Goal: Task Accomplishment & Management: Complete application form

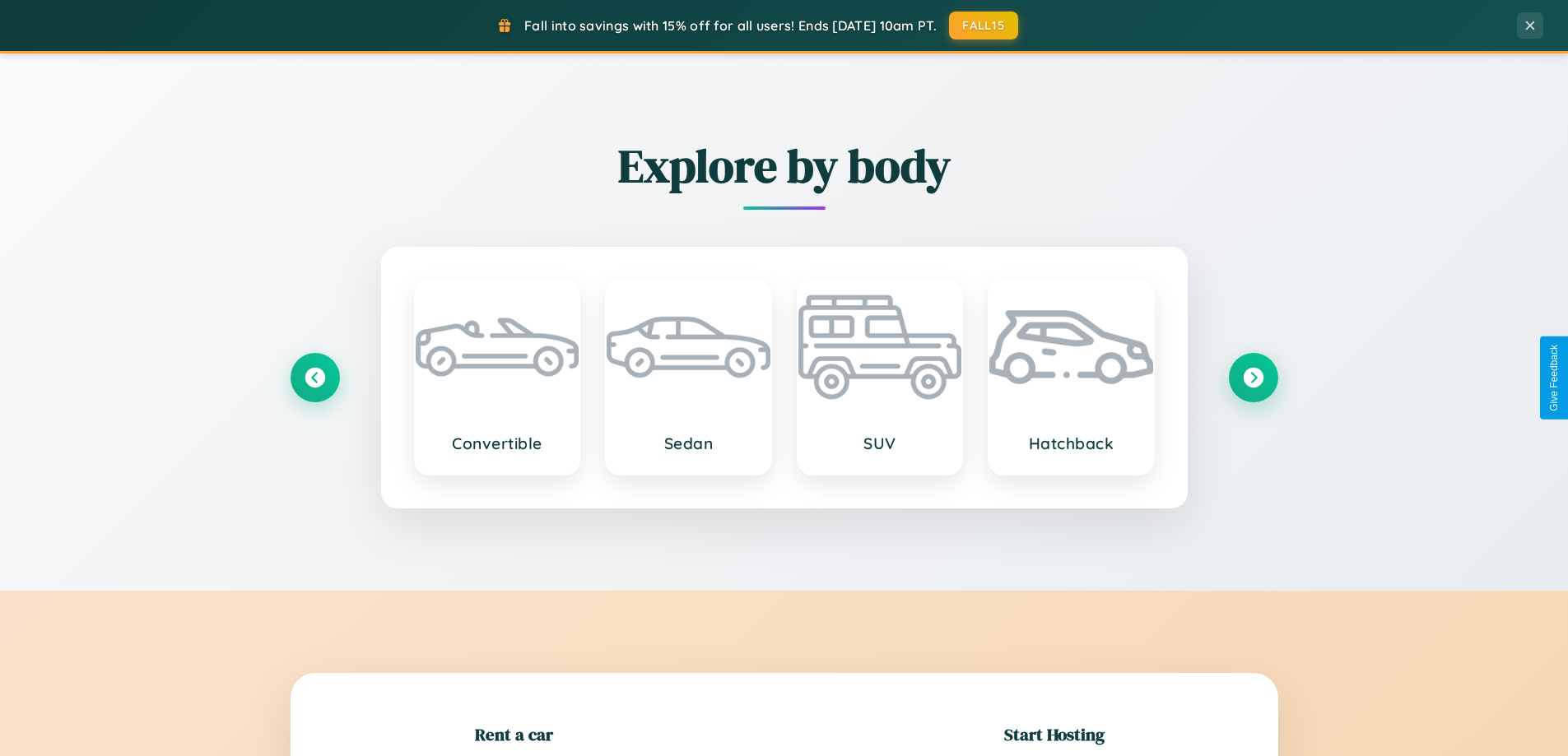
scroll to position [355, 0]
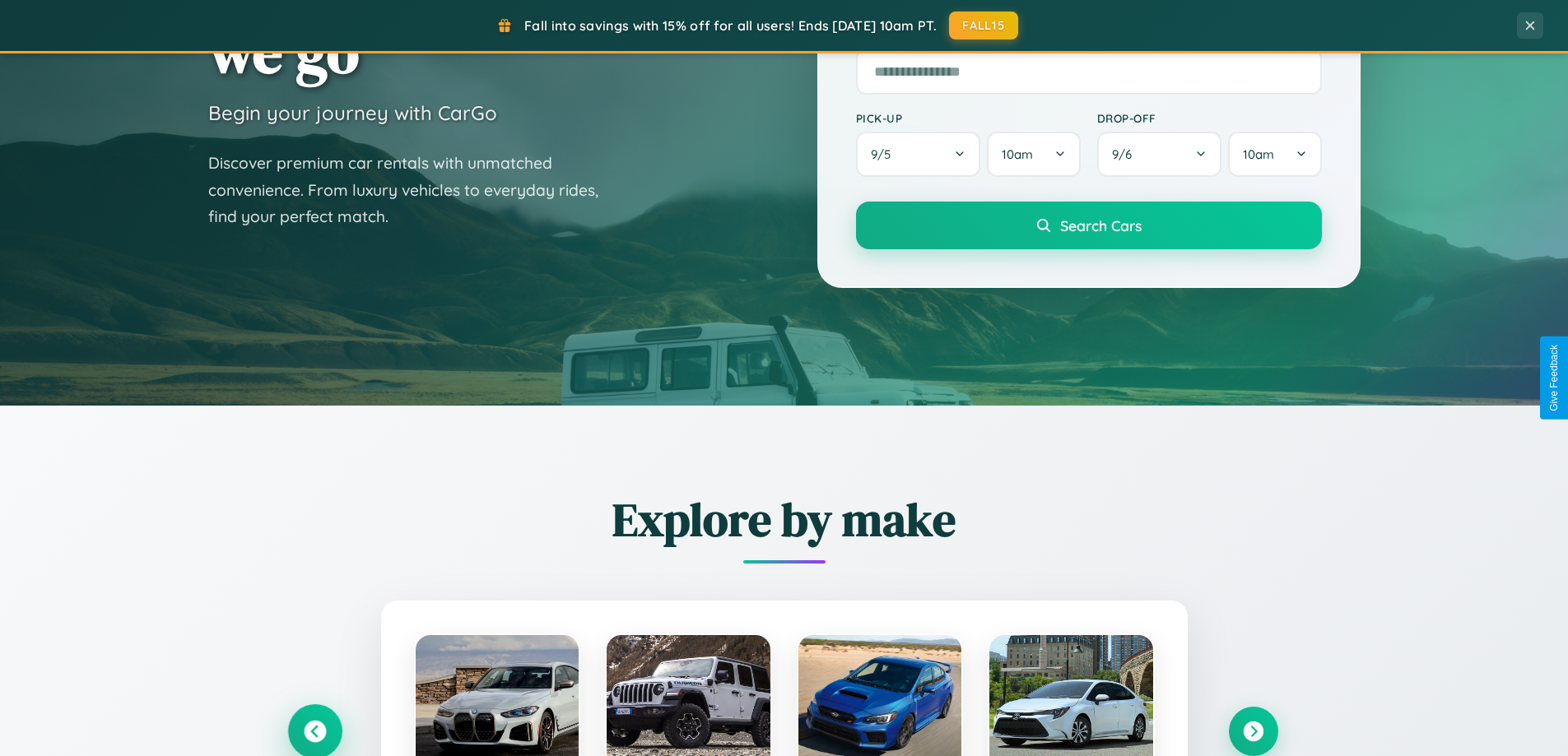
click at [315, 732] on icon at bounding box center [315, 732] width 22 height 22
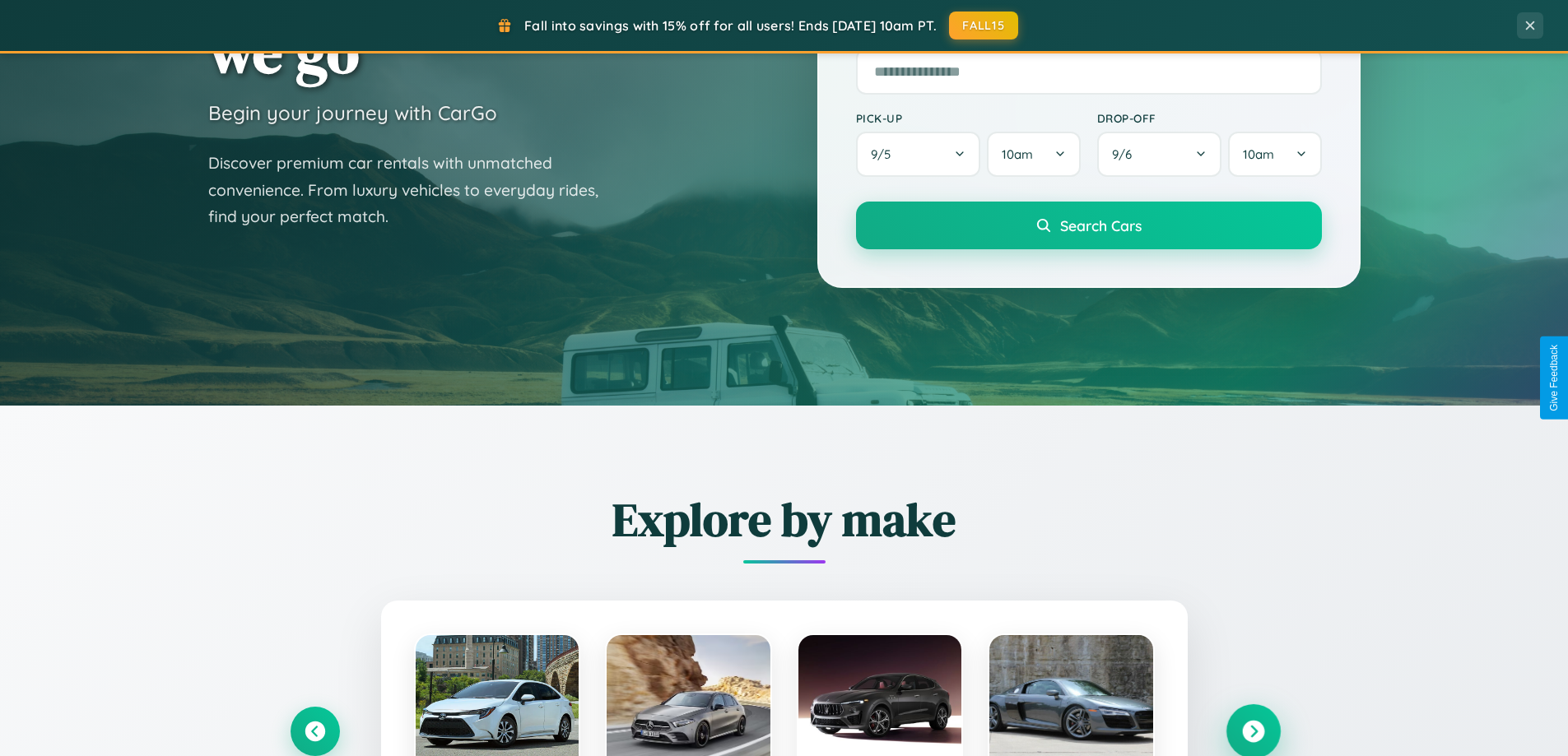
click at [1252, 731] on icon at bounding box center [1252, 732] width 22 height 22
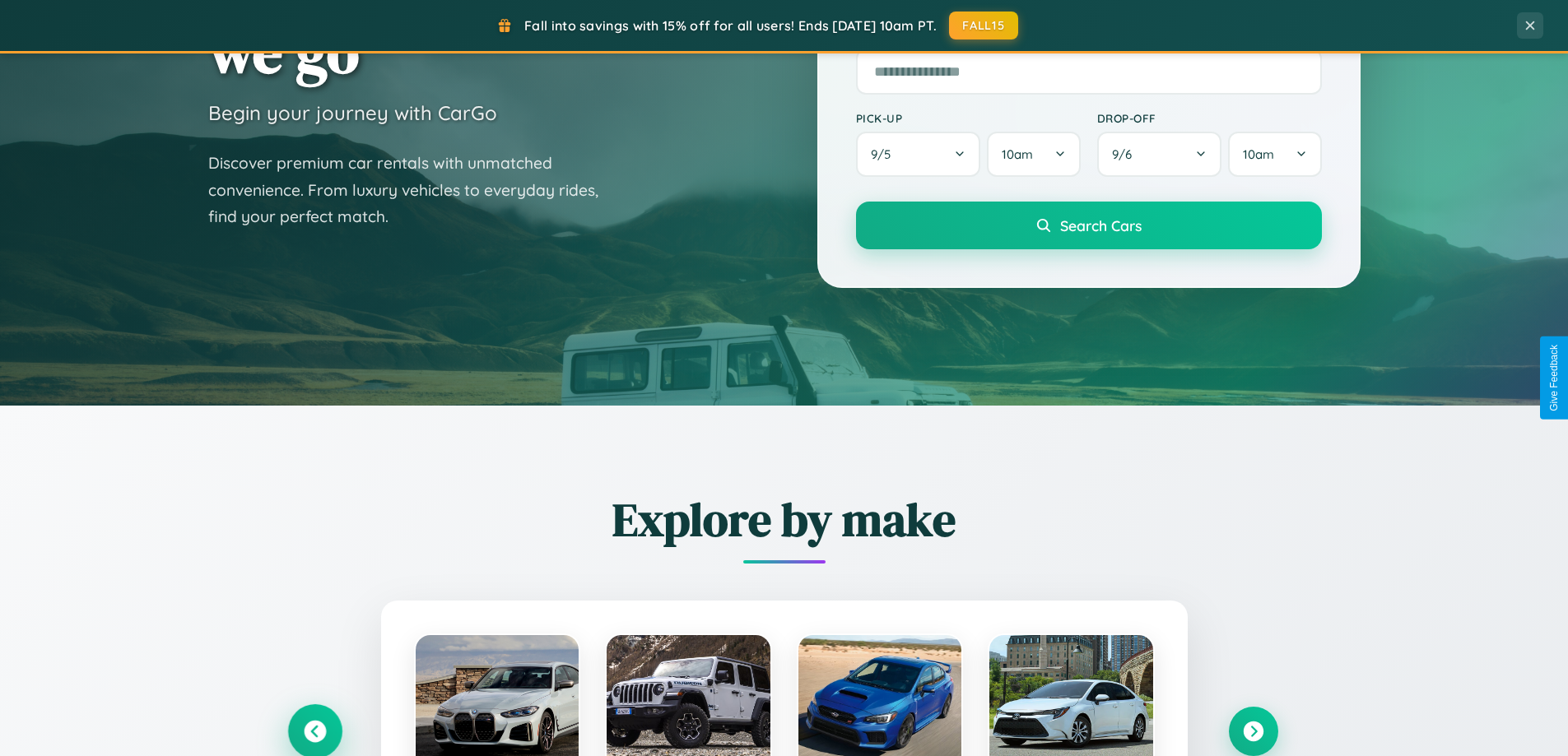
click at [315, 731] on icon at bounding box center [315, 732] width 22 height 22
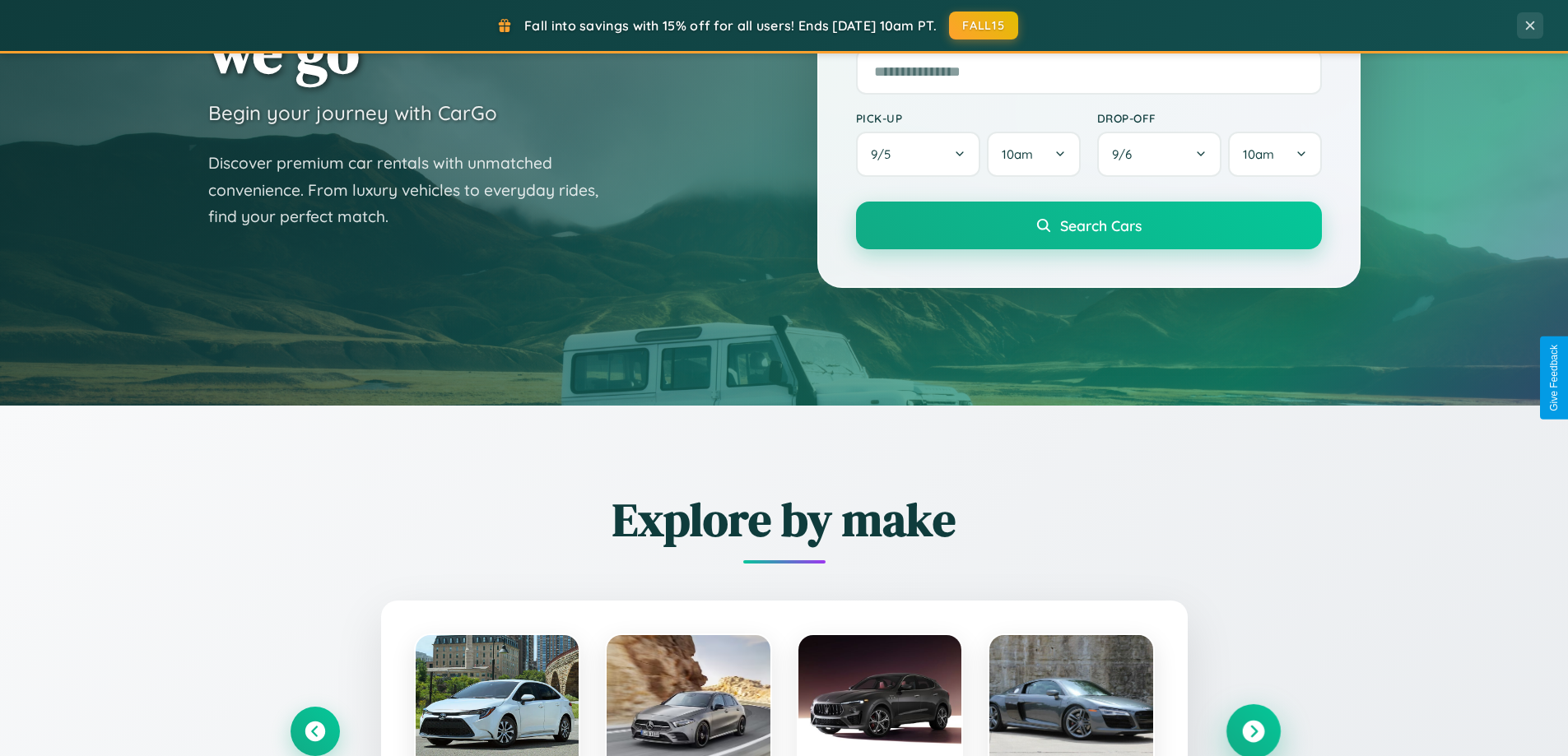
click at [1252, 731] on icon at bounding box center [1252, 732] width 22 height 22
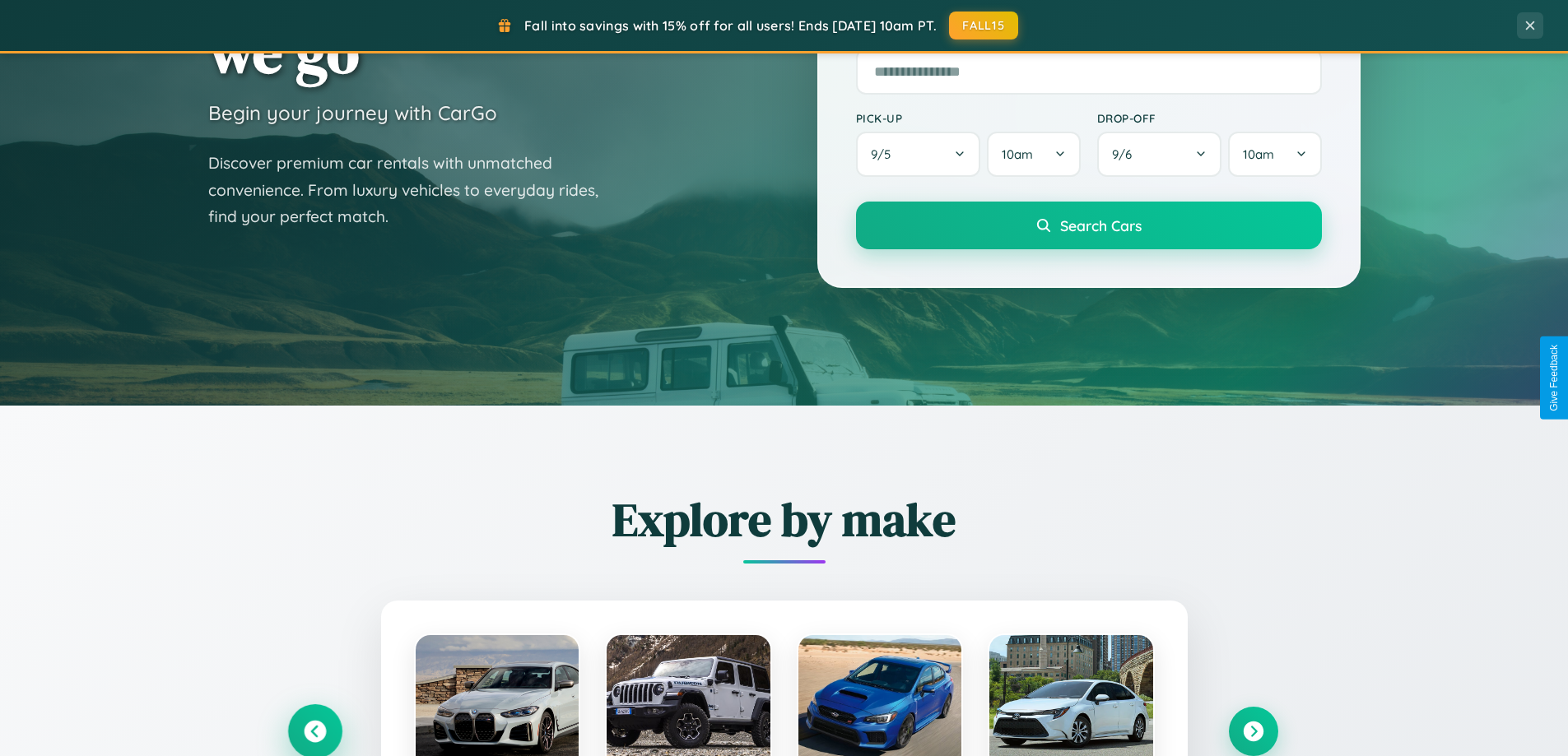
click at [315, 731] on icon at bounding box center [315, 732] width 22 height 22
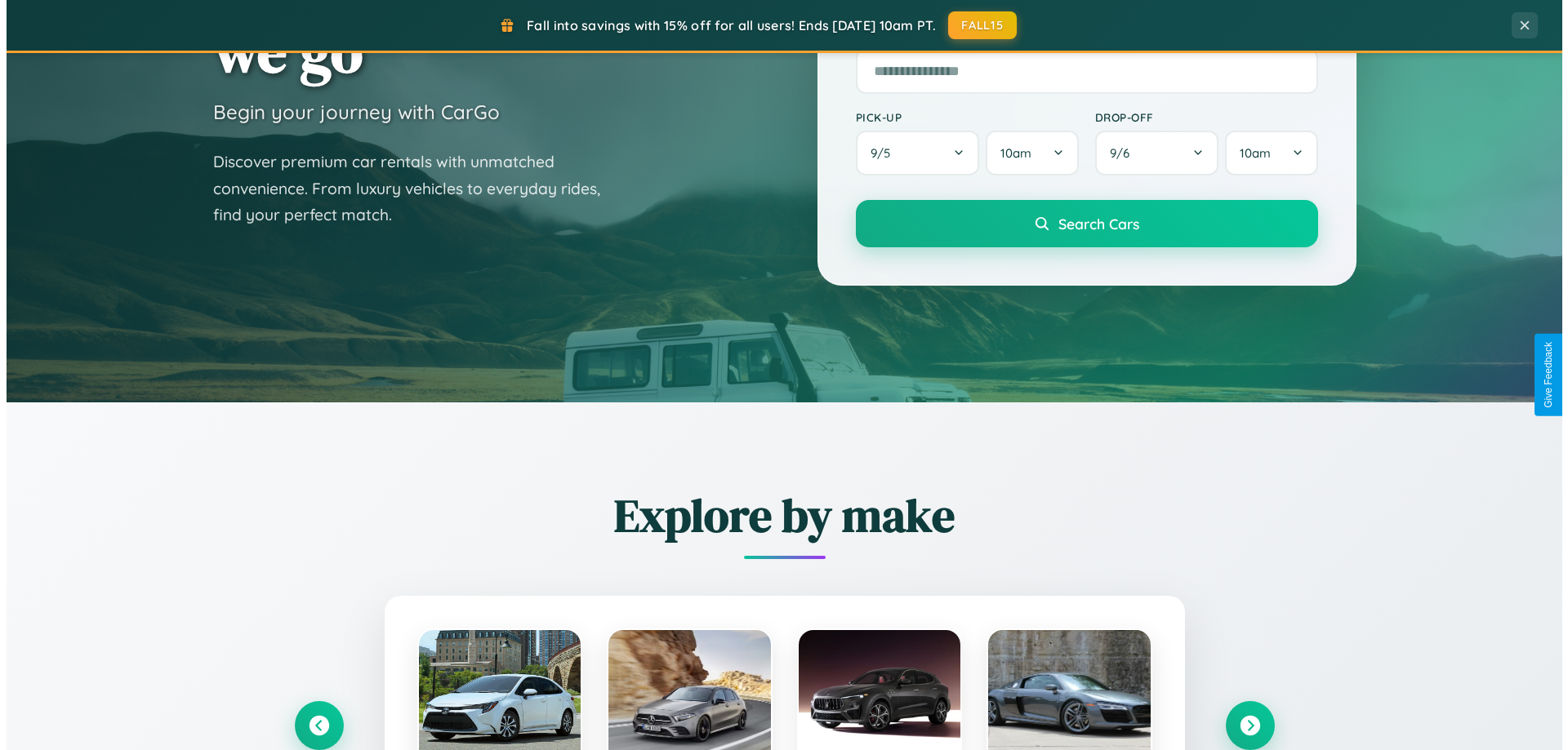
scroll to position [0, 0]
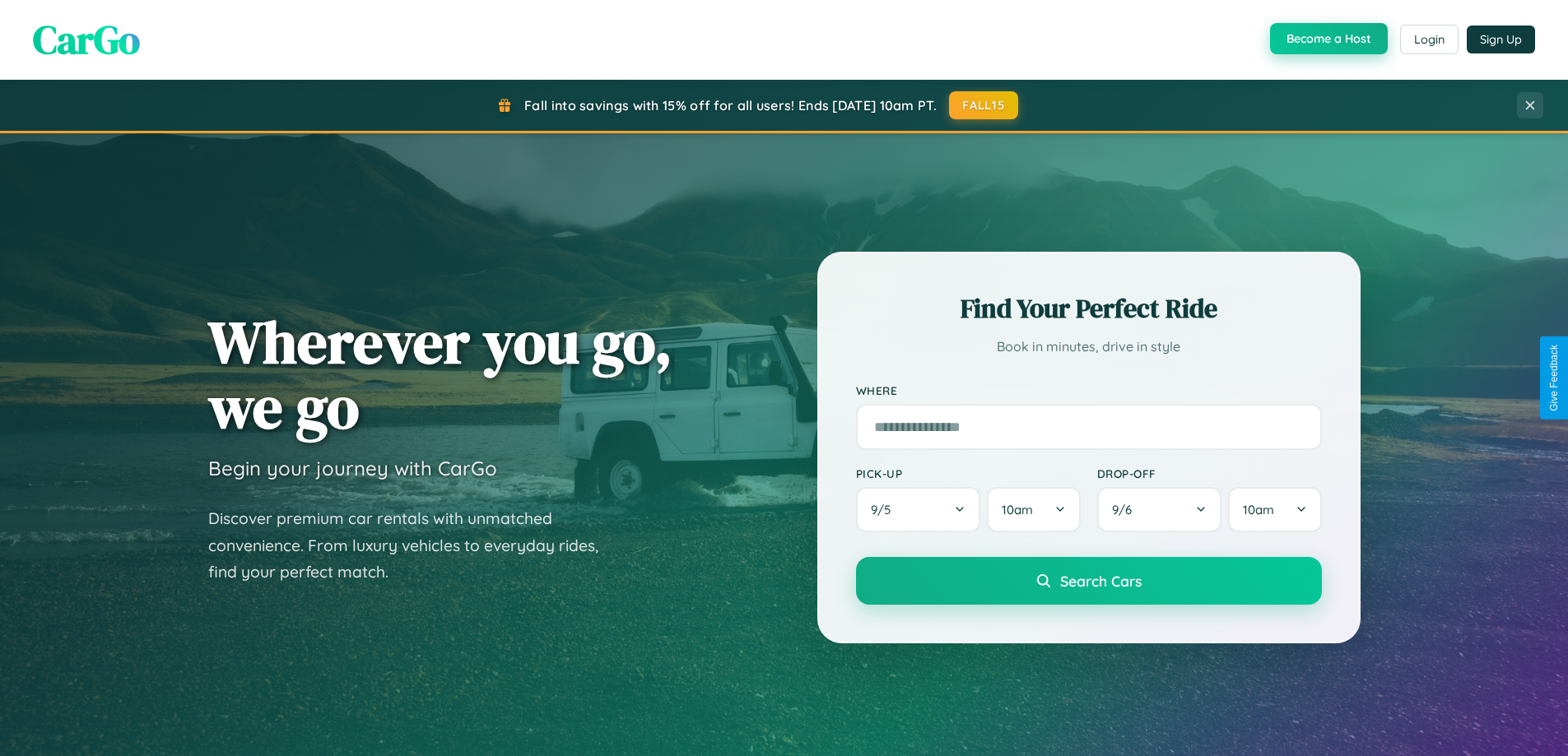
click at [1327, 39] on button "Become a Host" at bounding box center [1329, 39] width 118 height 31
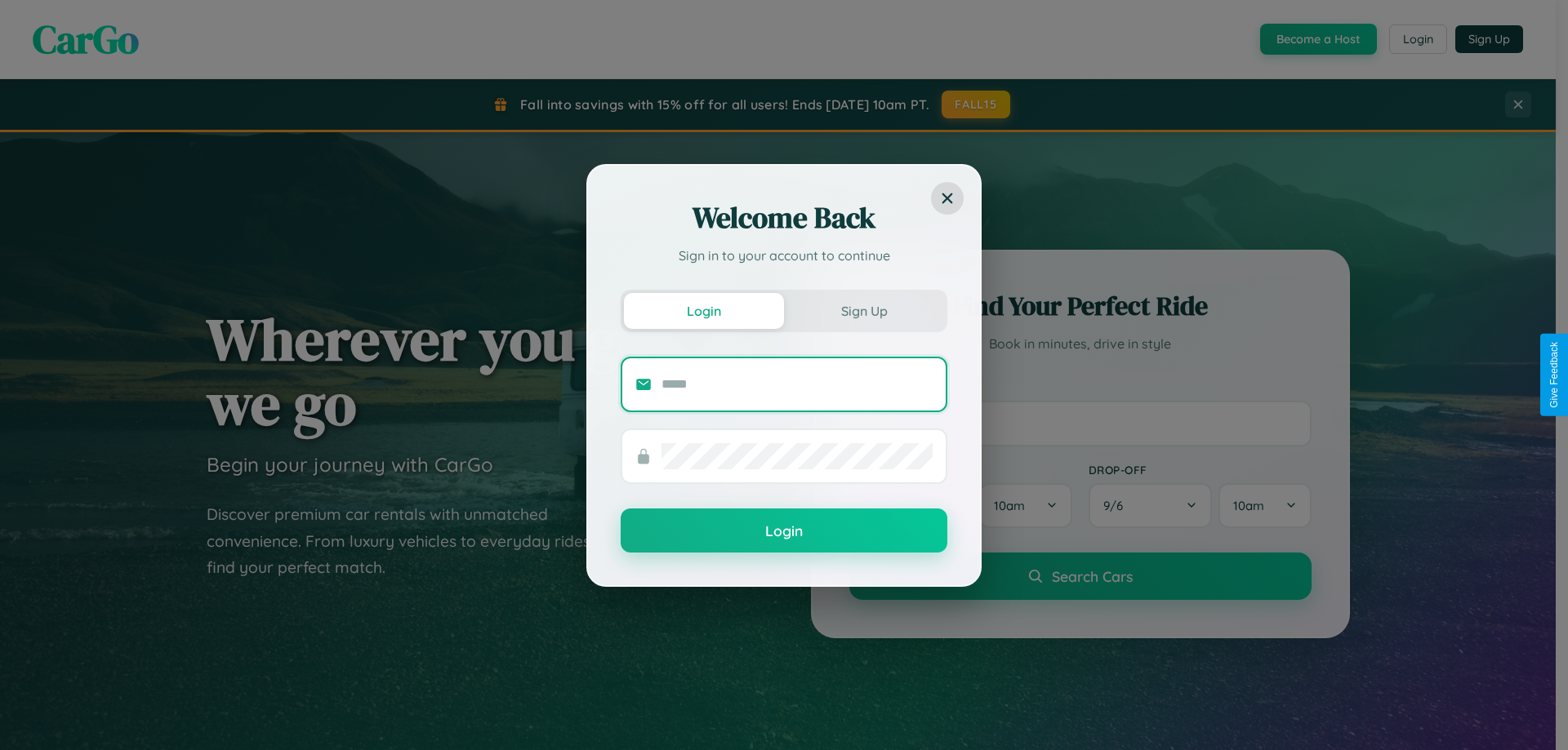
click at [797, 384] on input "text" at bounding box center [797, 384] width 271 height 26
type input "**********"
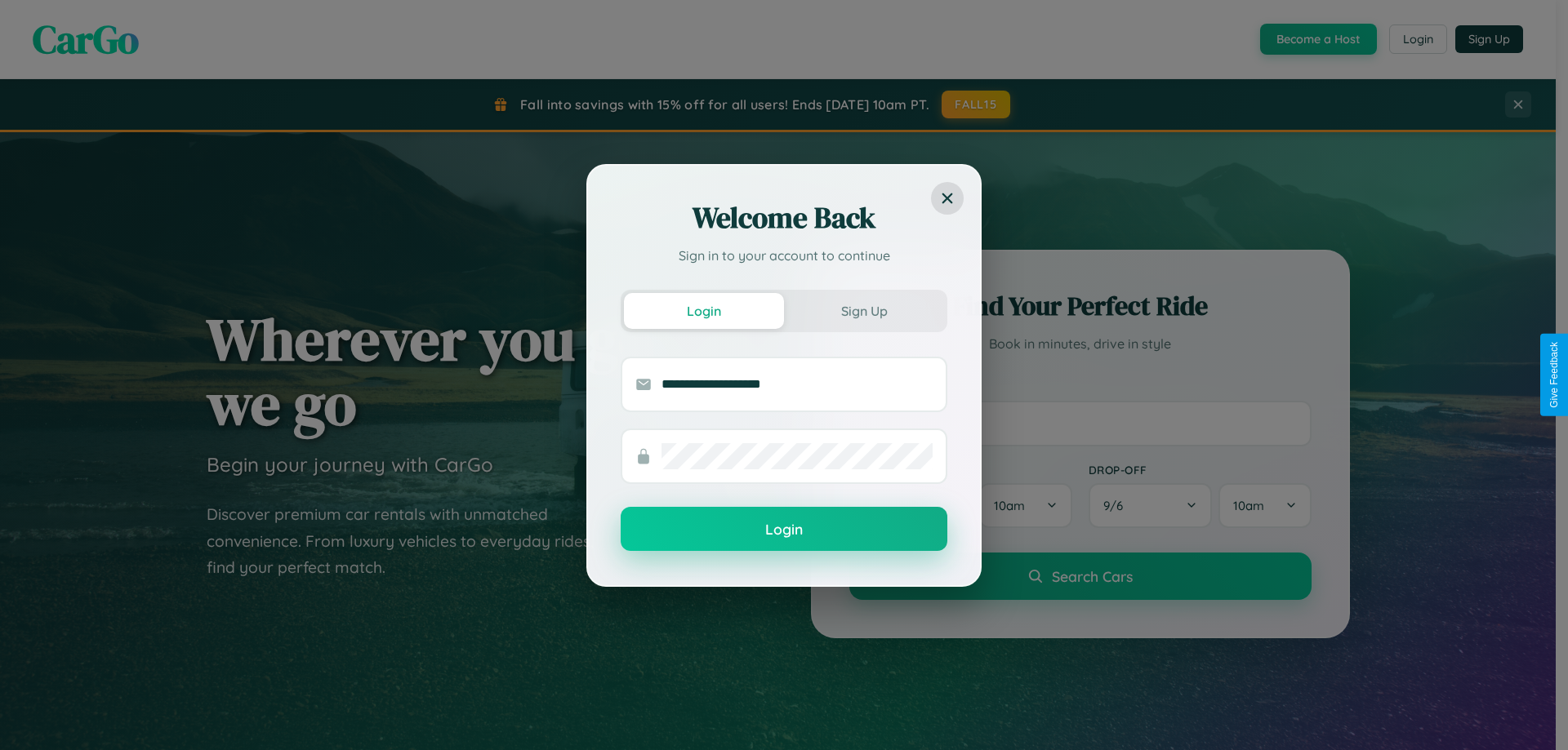
click at [784, 530] on button "Login" at bounding box center [784, 529] width 327 height 44
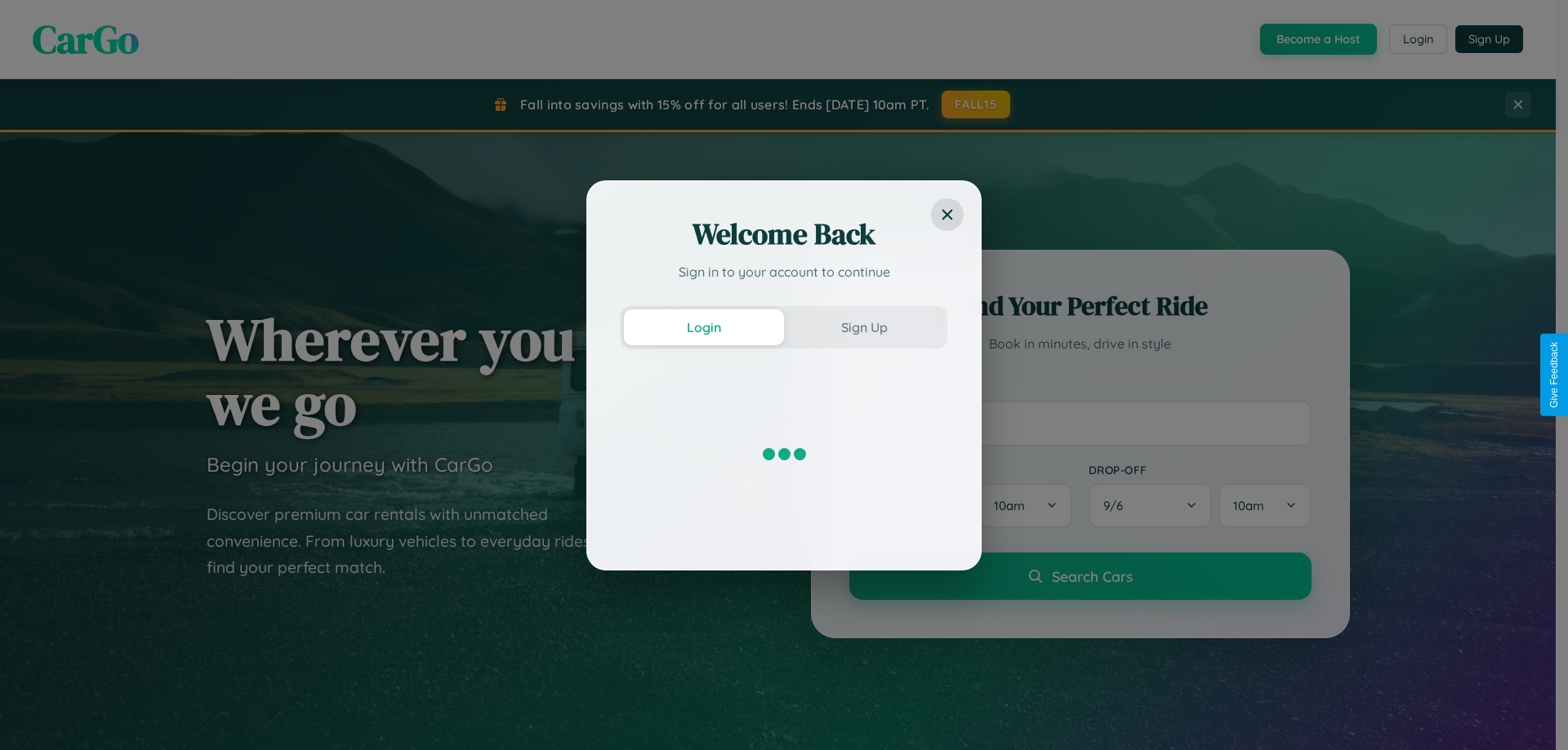
click at [1317, 39] on div "Welcome Back Sign in to your account to continue Login Sign Up" at bounding box center [784, 375] width 1568 height 750
click at [865, 327] on button "Sign Up" at bounding box center [864, 327] width 160 height 36
